Goal: Information Seeking & Learning: Learn about a topic

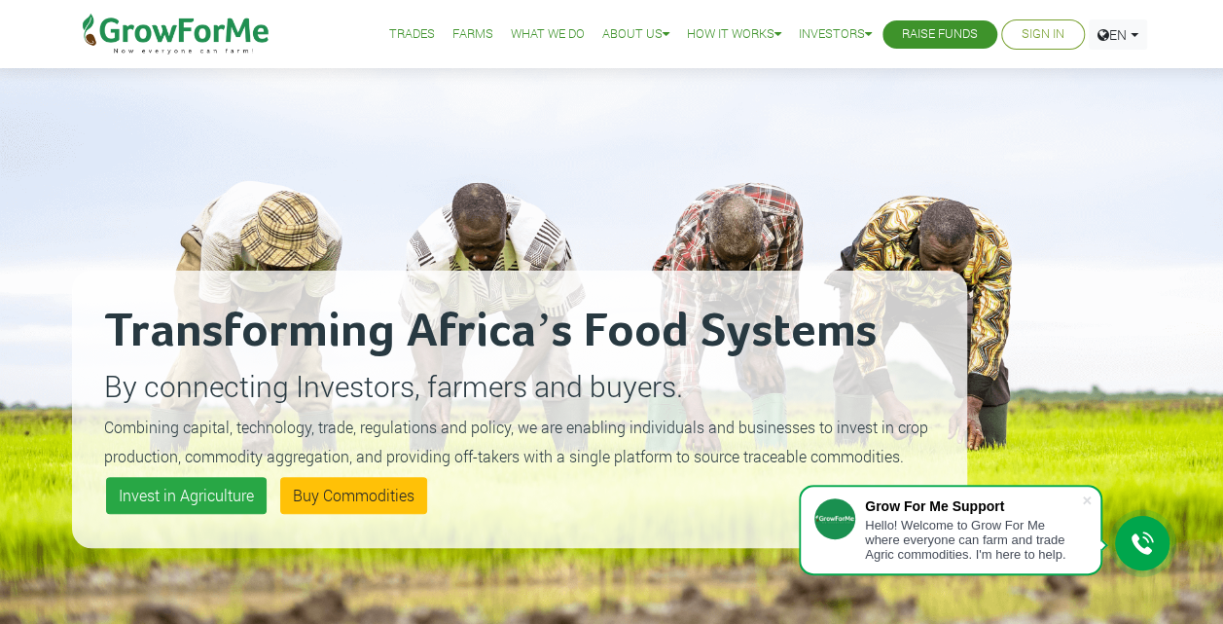
click at [545, 37] on link "What We Do" at bounding box center [548, 34] width 74 height 20
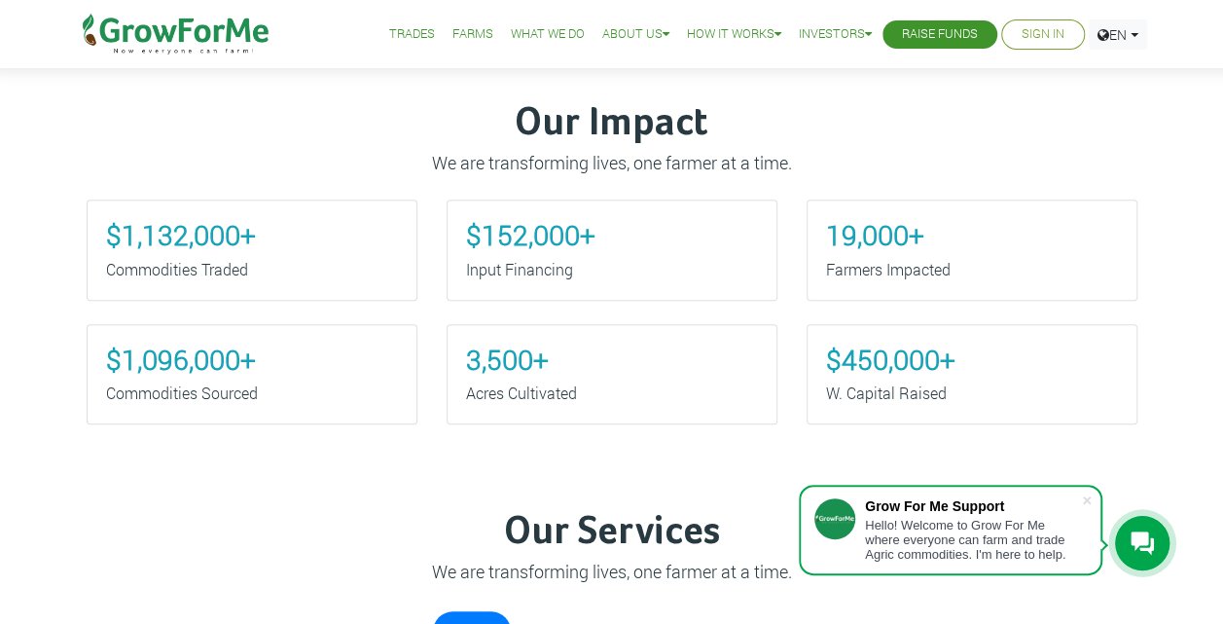
scroll to position [722, 0]
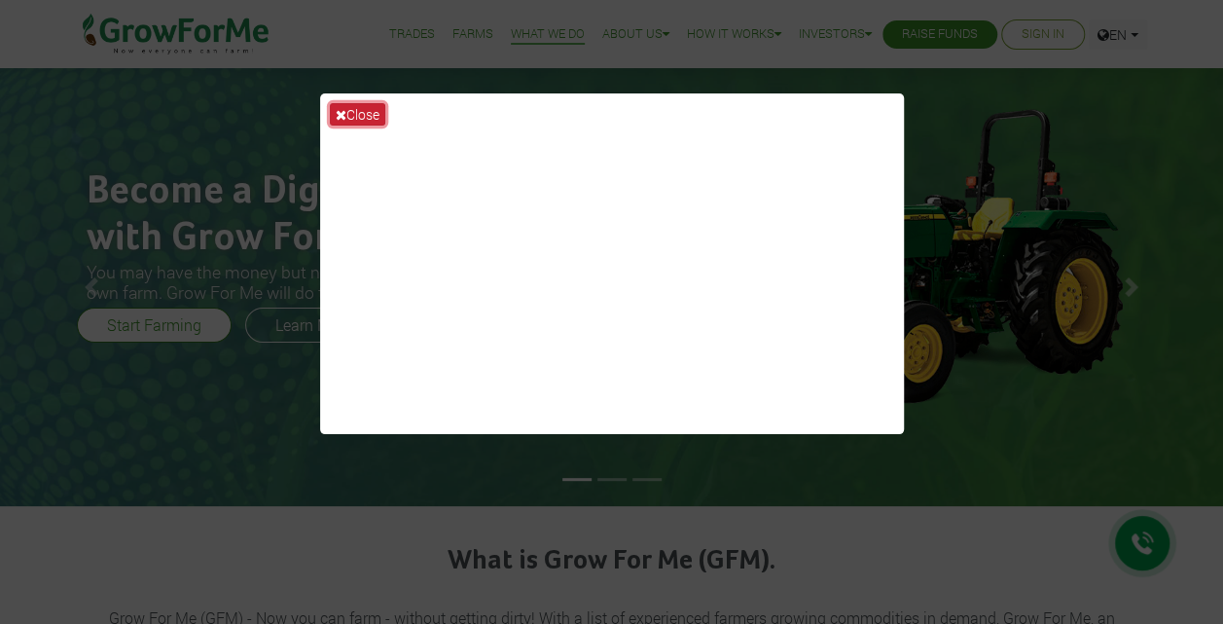
click at [364, 115] on button "Close" at bounding box center [357, 114] width 55 height 22
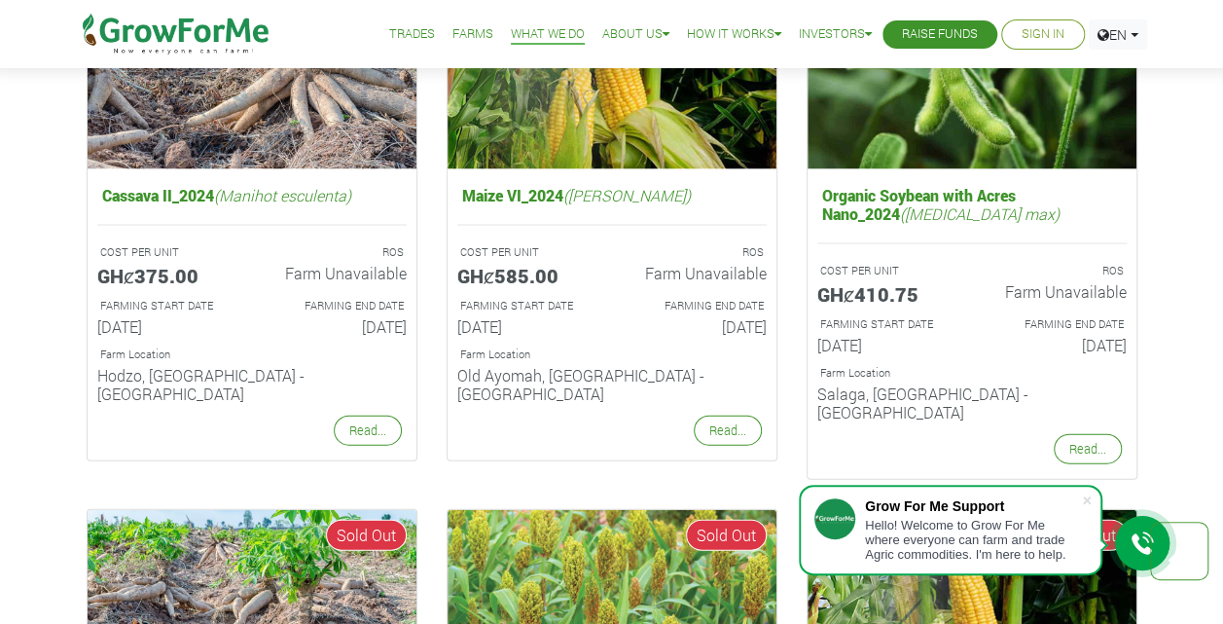
scroll to position [1979, 0]
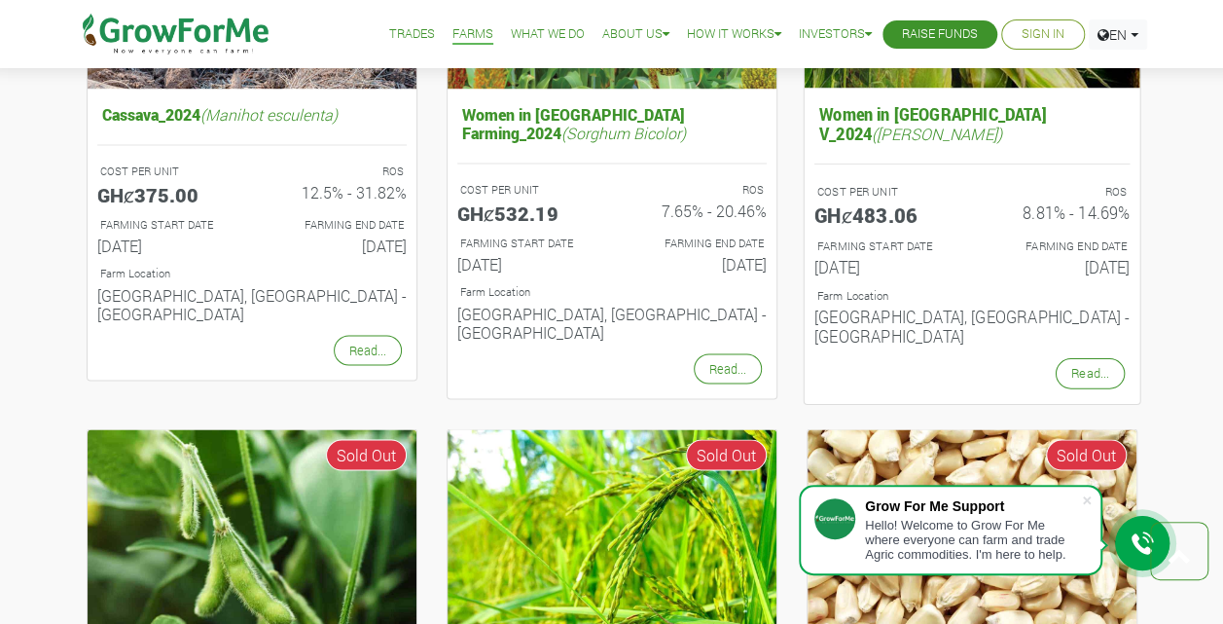
scroll to position [1556, 0]
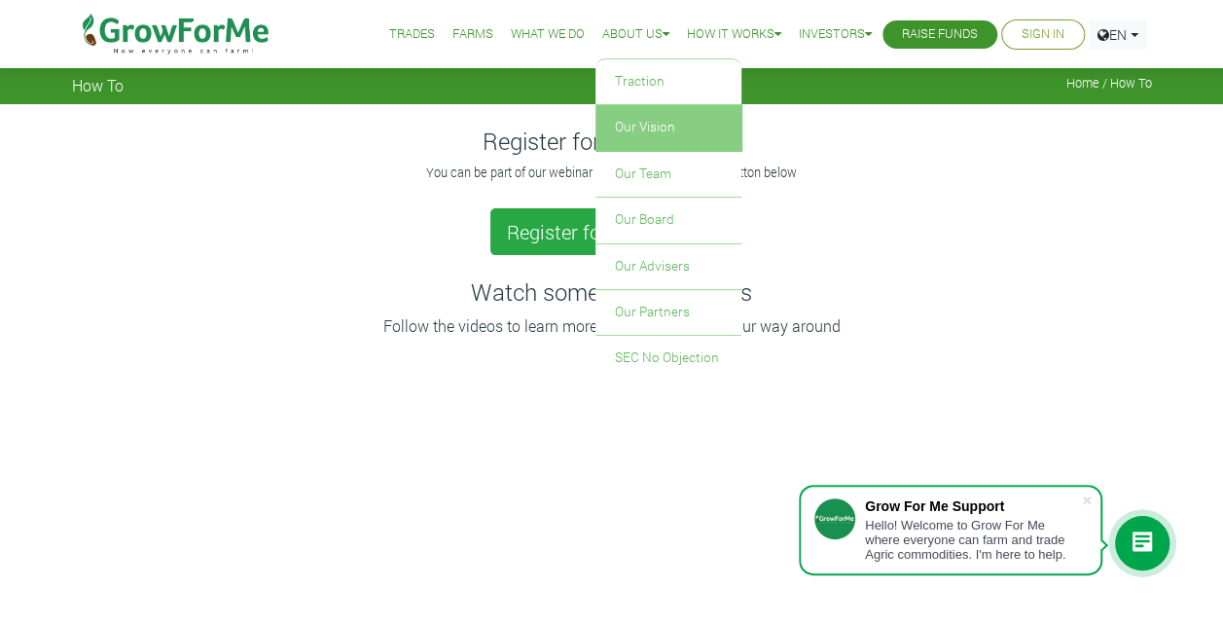
click at [627, 129] on link "Our Vision" at bounding box center [668, 127] width 146 height 45
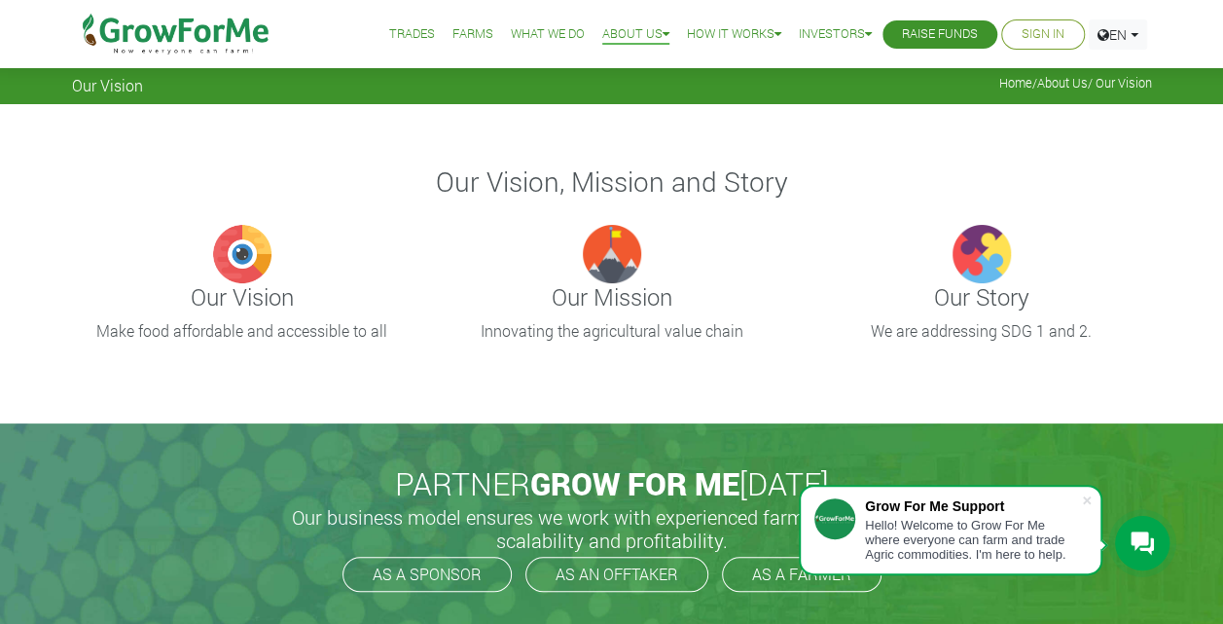
click at [237, 291] on h4 "Our Vision" at bounding box center [242, 297] width 340 height 28
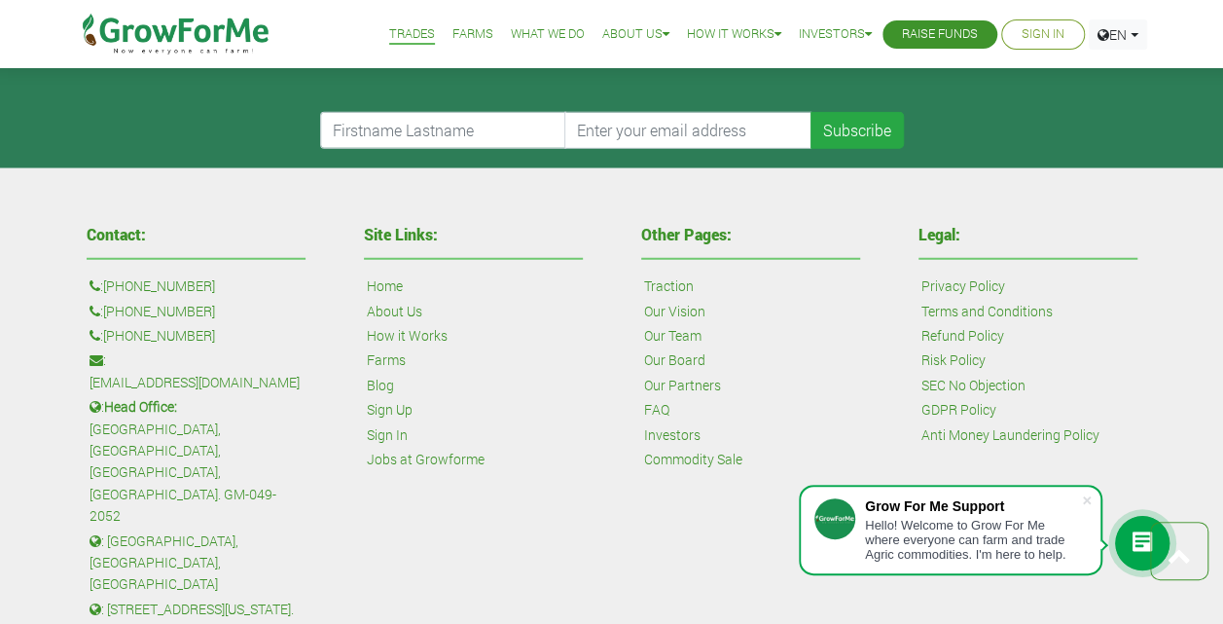
scroll to position [2741, 0]
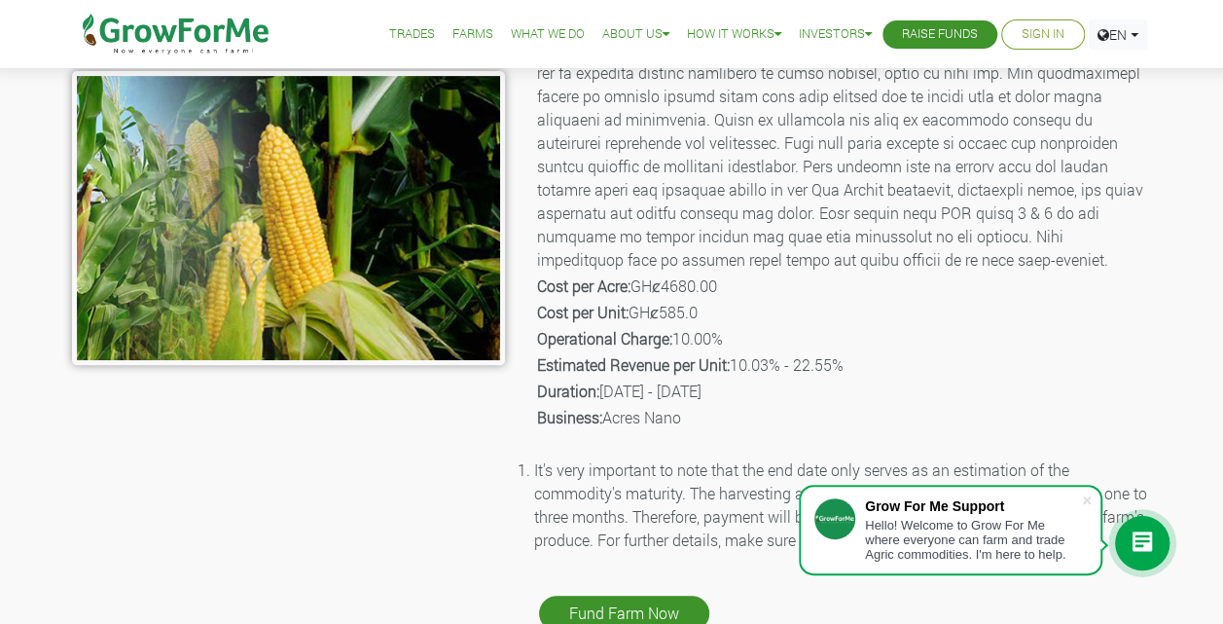
scroll to position [356, 0]
